Goal: Transaction & Acquisition: Download file/media

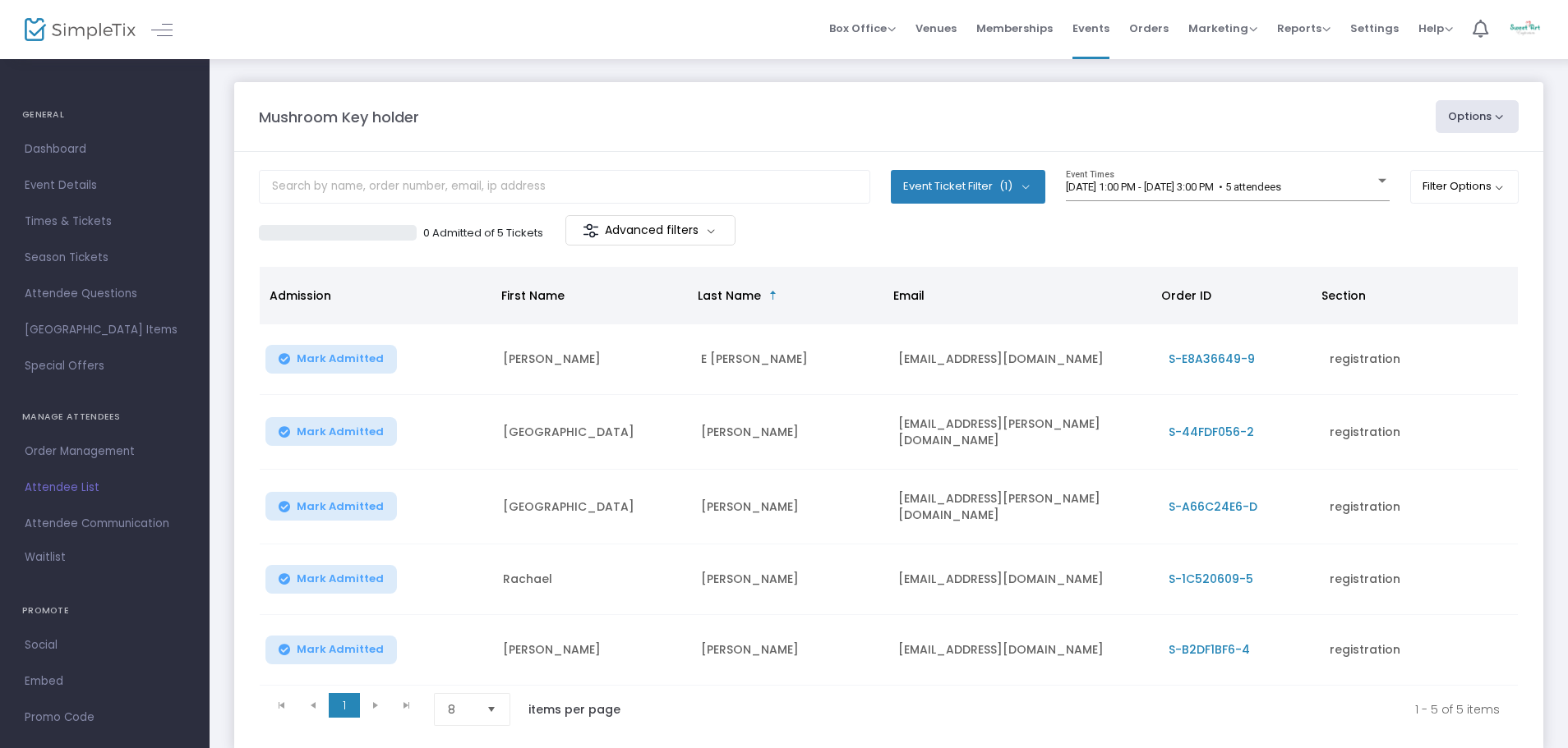
click at [1487, 120] on button "Options" at bounding box center [1478, 116] width 84 height 33
click at [1428, 167] on li "Export List" at bounding box center [1432, 166] width 152 height 32
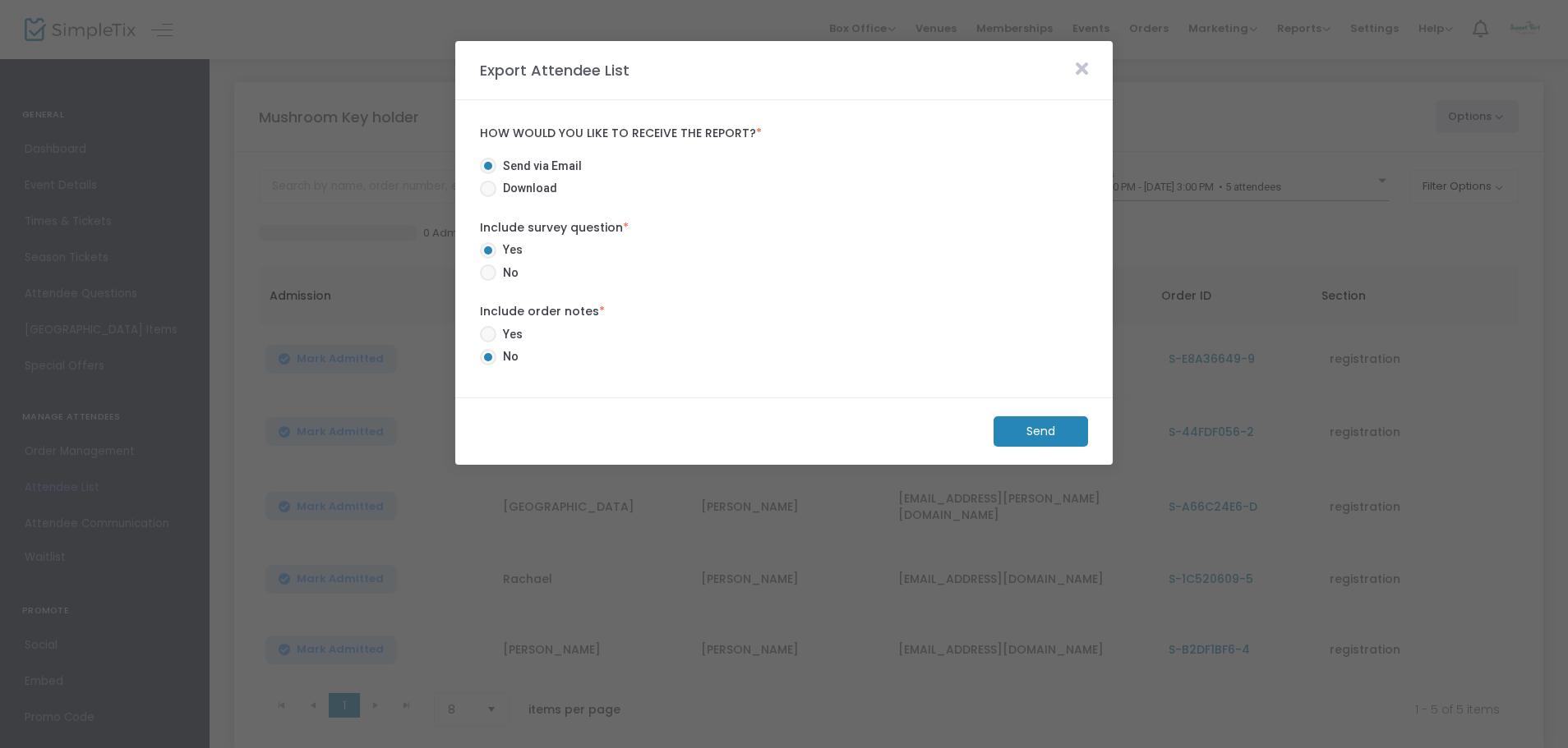
click at [486, 192] on span at bounding box center [488, 189] width 17 height 17
click at [487, 197] on input "Download" at bounding box center [487, 197] width 1 height 1
radio input "true"
click at [483, 278] on span at bounding box center [488, 273] width 17 height 17
click at [487, 281] on input "No" at bounding box center [487, 281] width 1 height 1
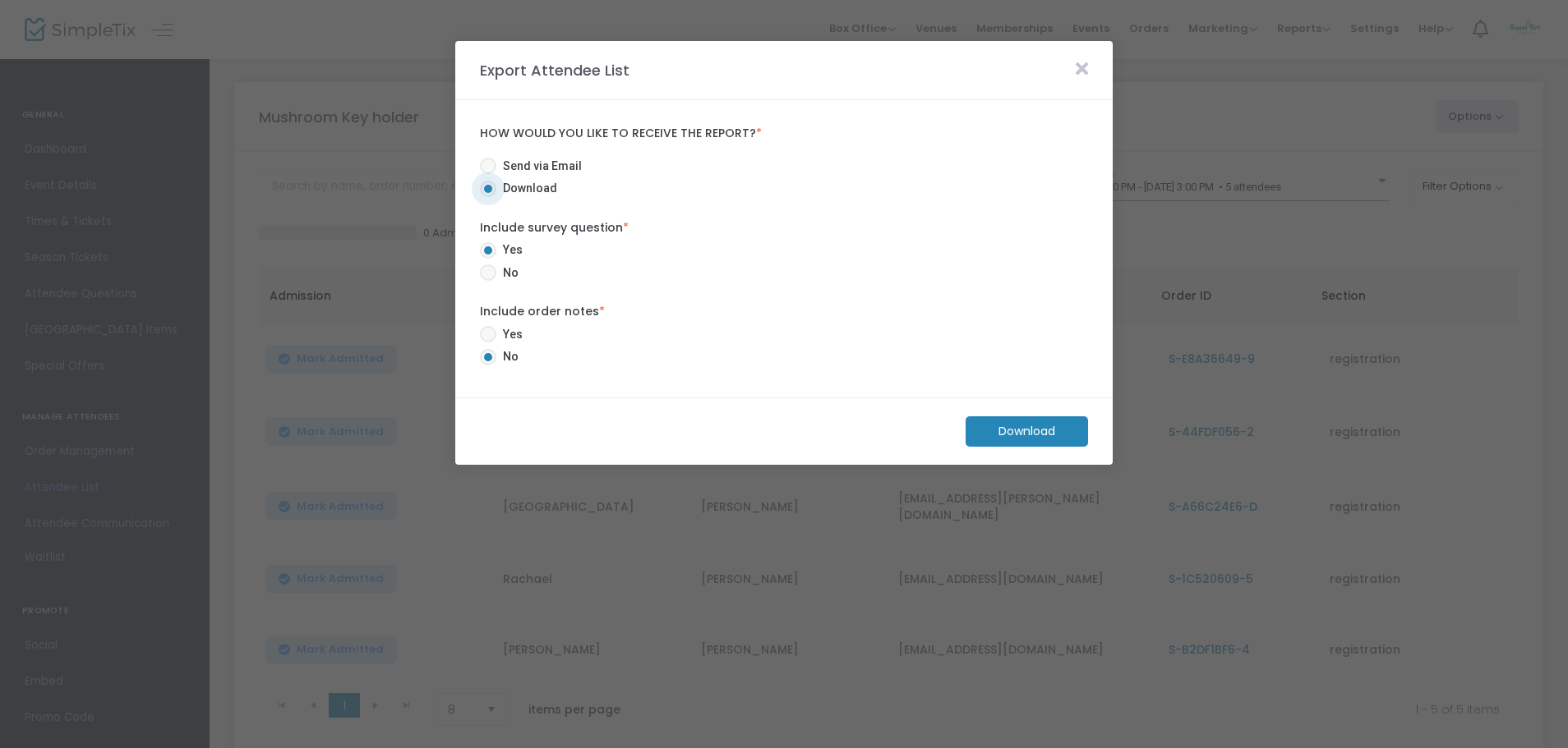
radio input "true"
click at [1052, 444] on m-button "Download" at bounding box center [1026, 432] width 122 height 30
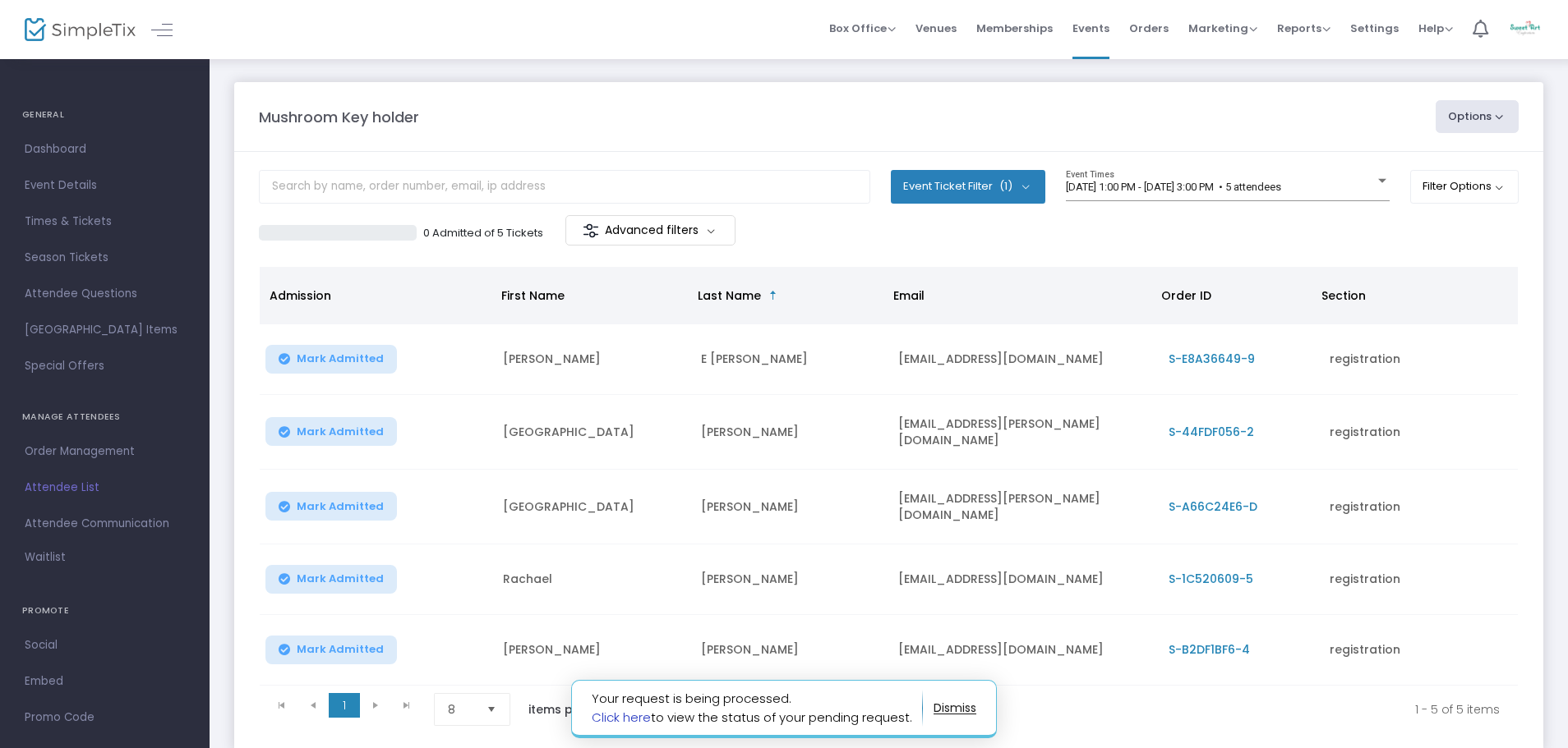
click at [632, 718] on link "Click here" at bounding box center [621, 717] width 59 height 18
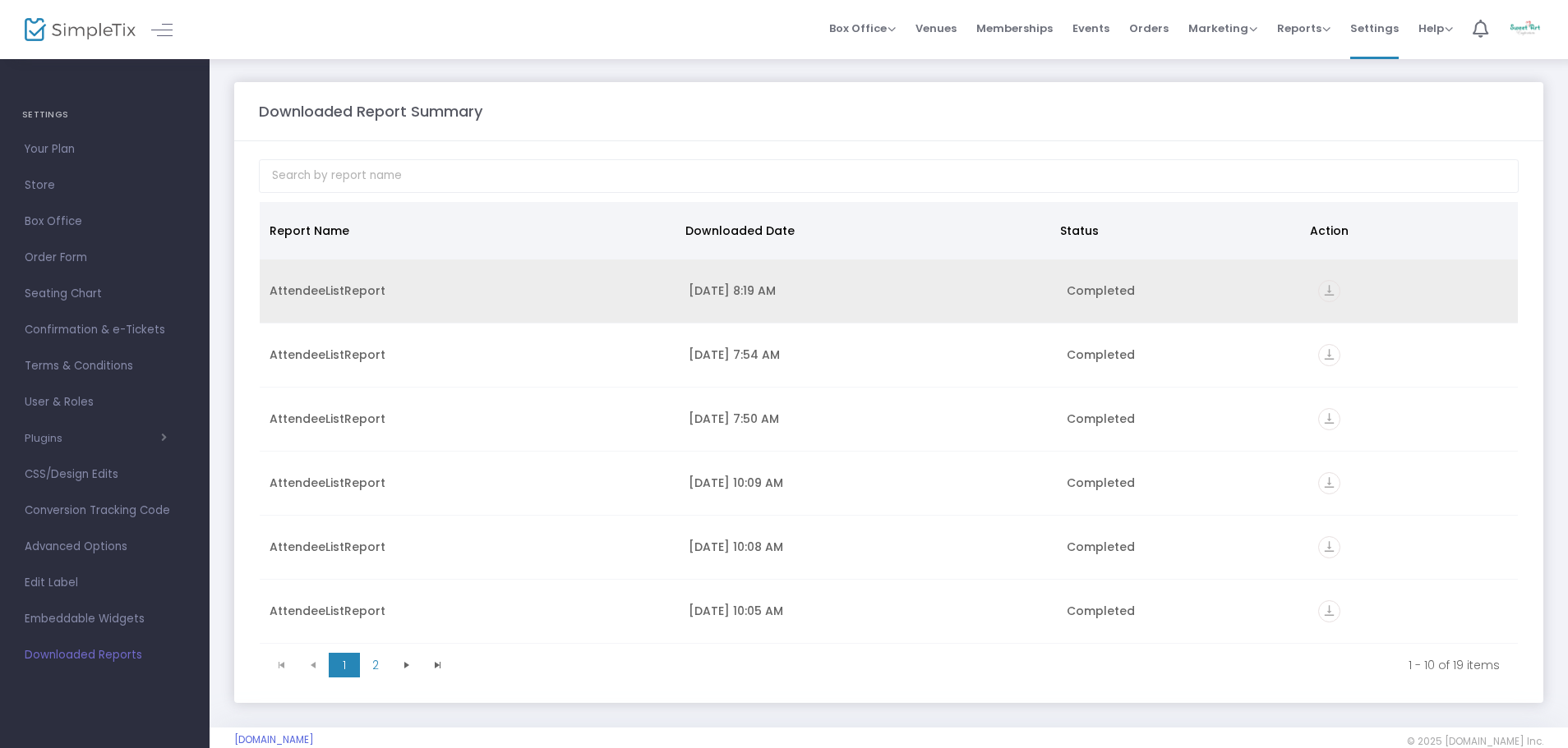
click at [352, 299] on div "AttendeeListReport" at bounding box center [469, 291] width 399 height 17
click at [1318, 289] on icon "vertical_align_bottom" at bounding box center [1329, 291] width 23 height 23
